Goal: Navigation & Orientation: Understand site structure

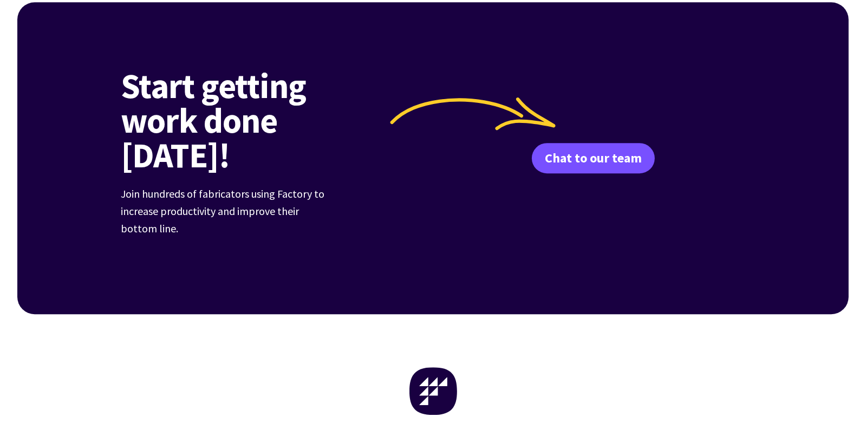
scroll to position [4067, 0]
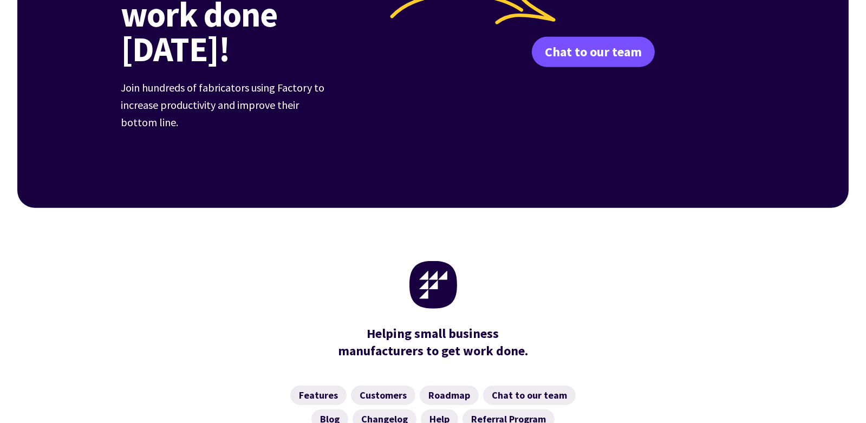
scroll to position [1680, 0]
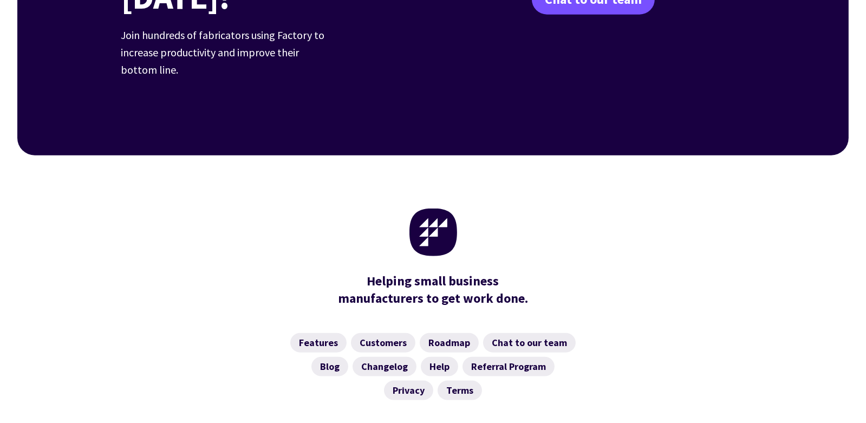
click at [395, 333] on link "Customers" at bounding box center [383, 343] width 64 height 20
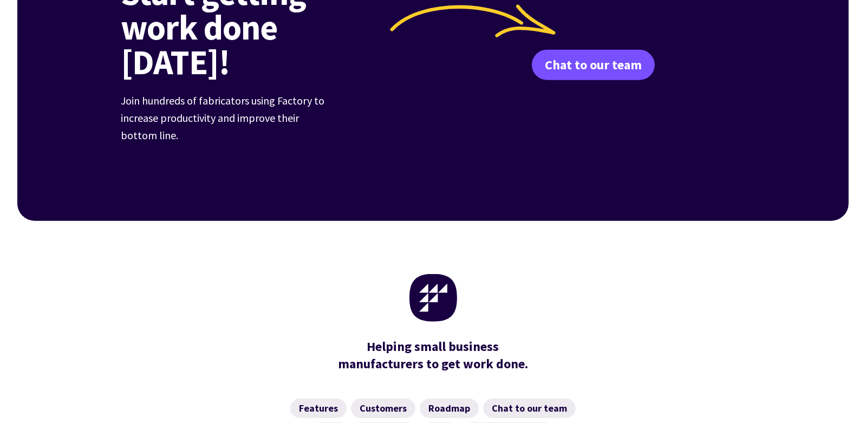
scroll to position [1507, 0]
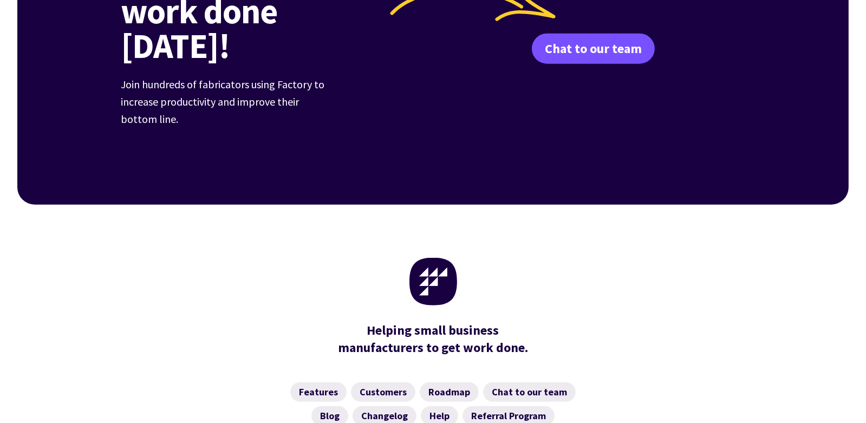
click at [444, 383] on link "Roadmap" at bounding box center [449, 393] width 59 height 20
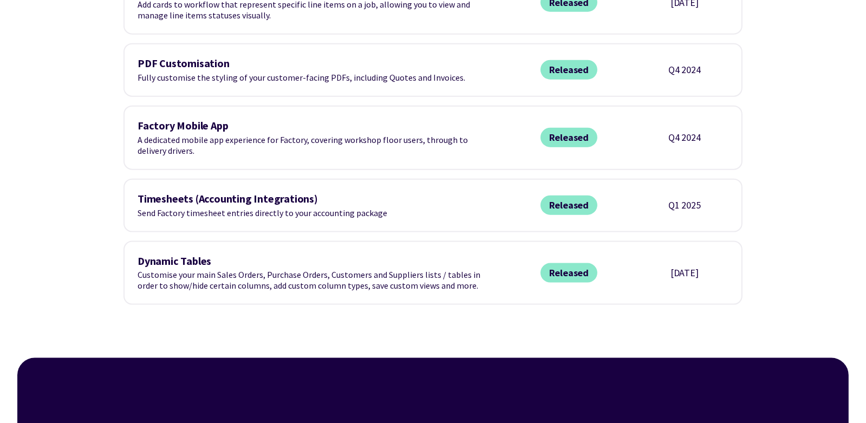
scroll to position [1842, 0]
